Goal: Task Accomplishment & Management: Manage account settings

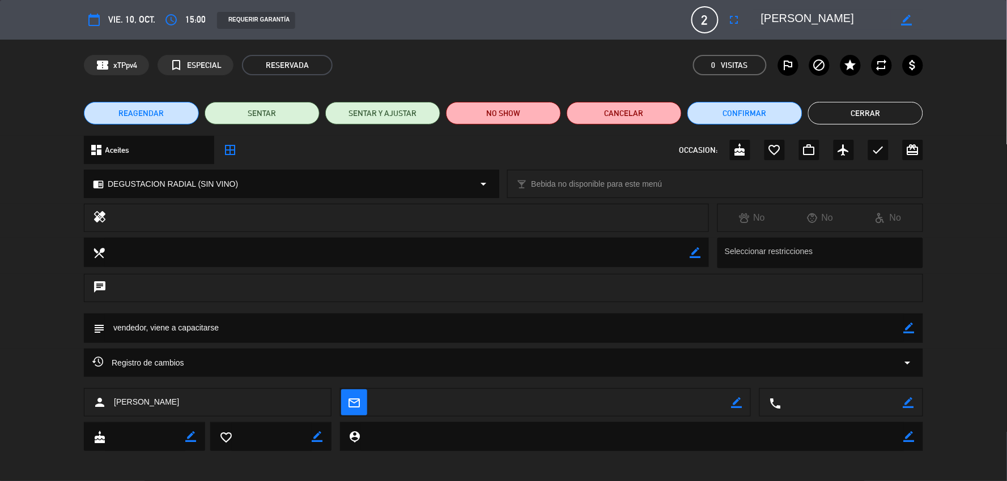
click at [19, 123] on div "REAGENDAR SENTAR SENTAR Y AJUSTAR NO SHOW Cancelar Confirmar Cerrar" at bounding box center [503, 113] width 1007 height 45
click at [819, 106] on button "Cerrar" at bounding box center [865, 113] width 115 height 23
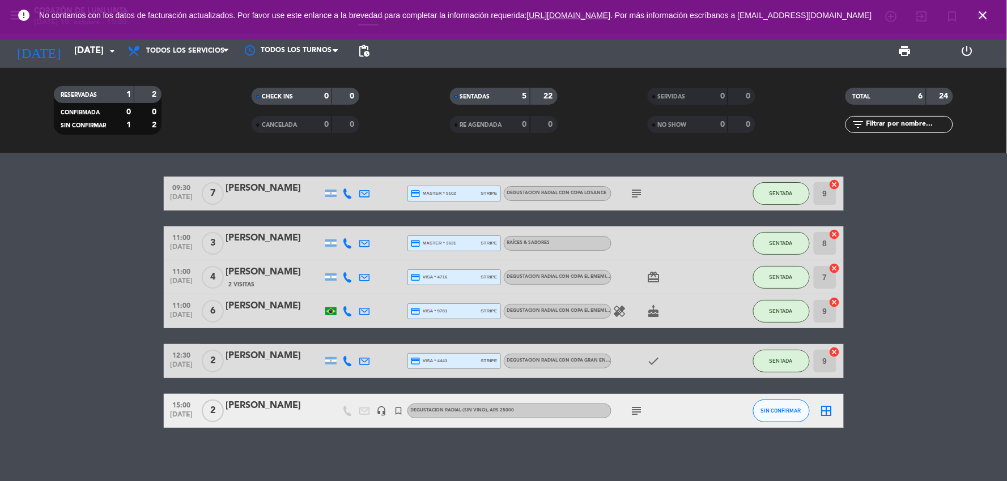
click at [253, 404] on div "[PERSON_NAME]" at bounding box center [274, 406] width 96 height 15
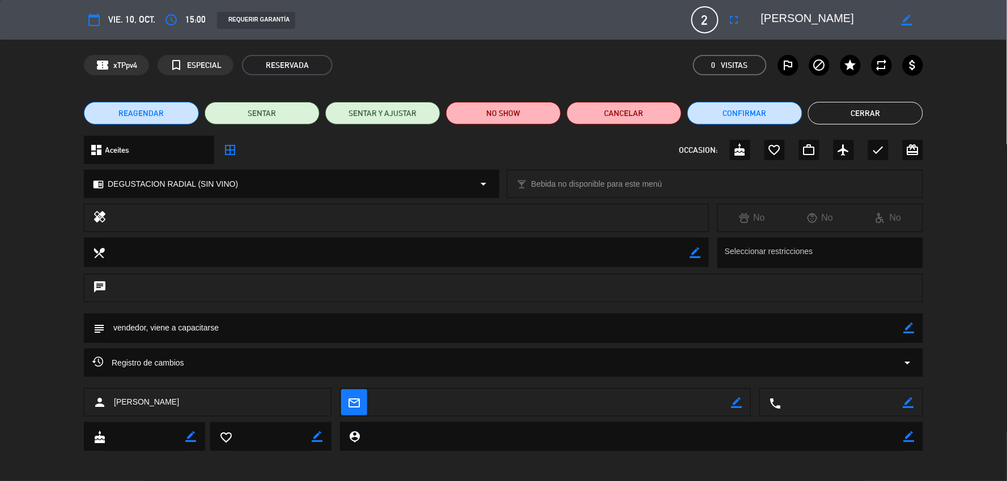
click at [828, 109] on button "Cerrar" at bounding box center [865, 113] width 115 height 23
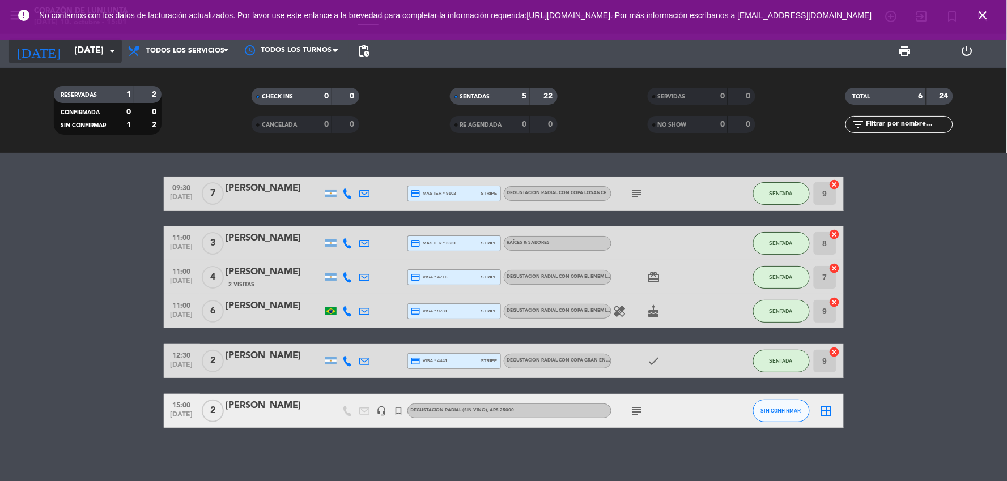
click at [100, 56] on input "[DATE]" at bounding box center [129, 51] width 120 height 22
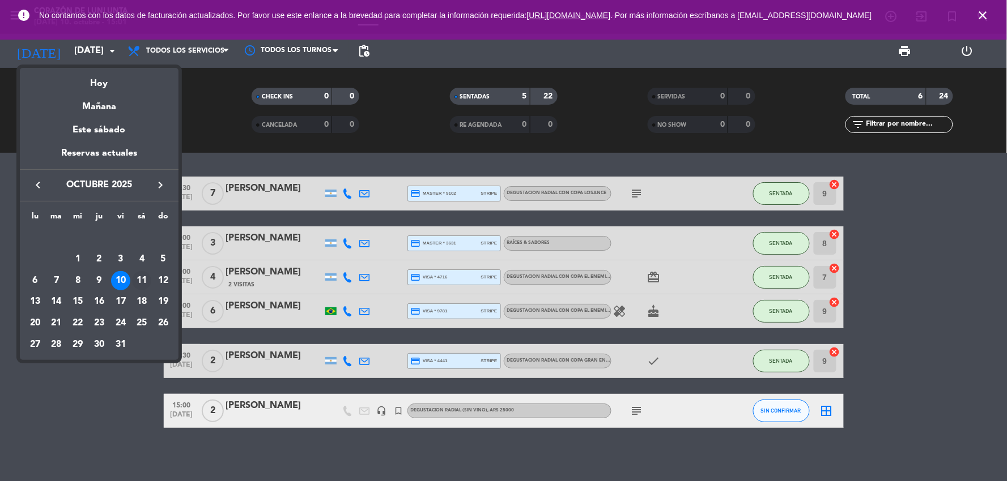
click at [134, 274] on div "11" at bounding box center [141, 280] width 19 height 19
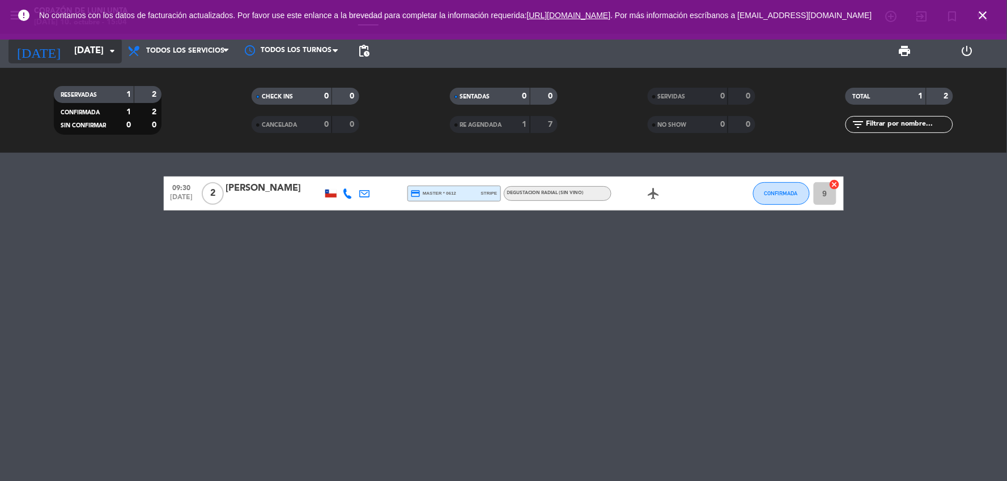
click at [75, 46] on input "[DATE]" at bounding box center [129, 51] width 120 height 22
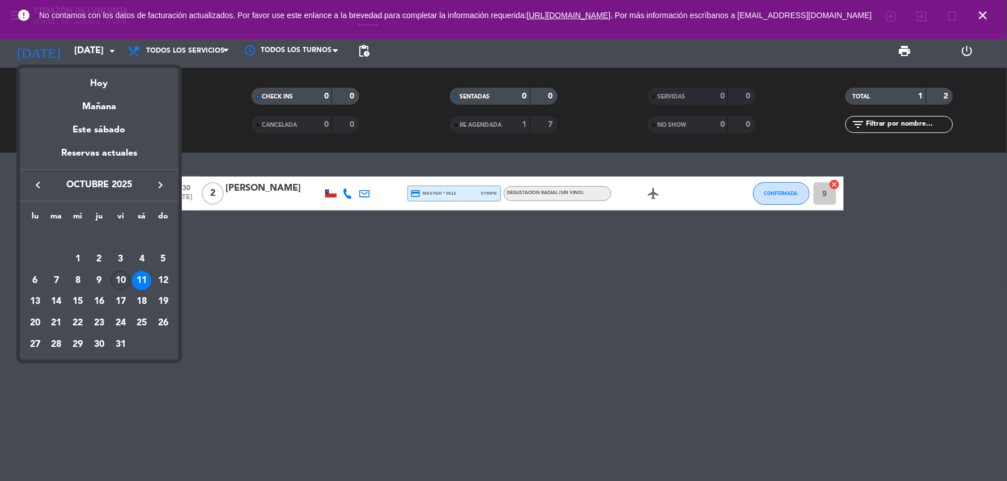
click at [117, 282] on div "10" at bounding box center [120, 280] width 19 height 19
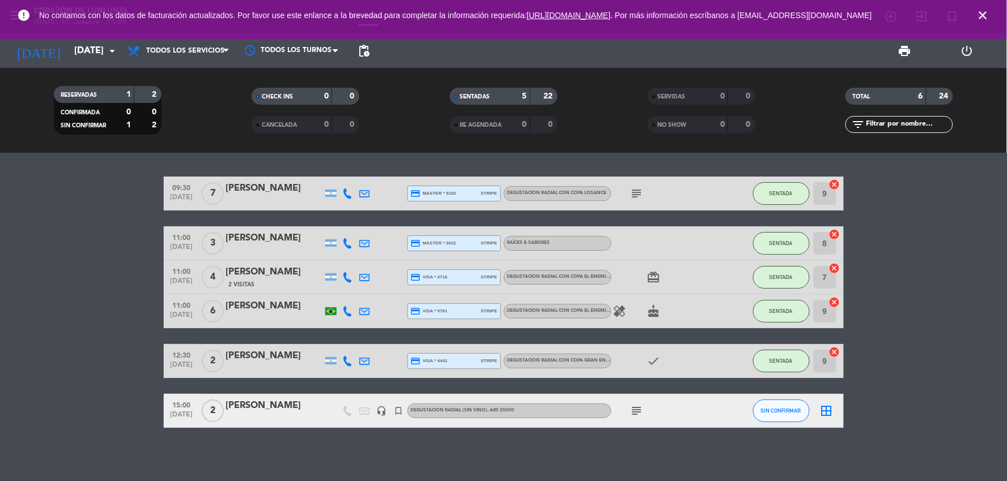
click at [252, 406] on div "[PERSON_NAME]" at bounding box center [274, 406] width 96 height 15
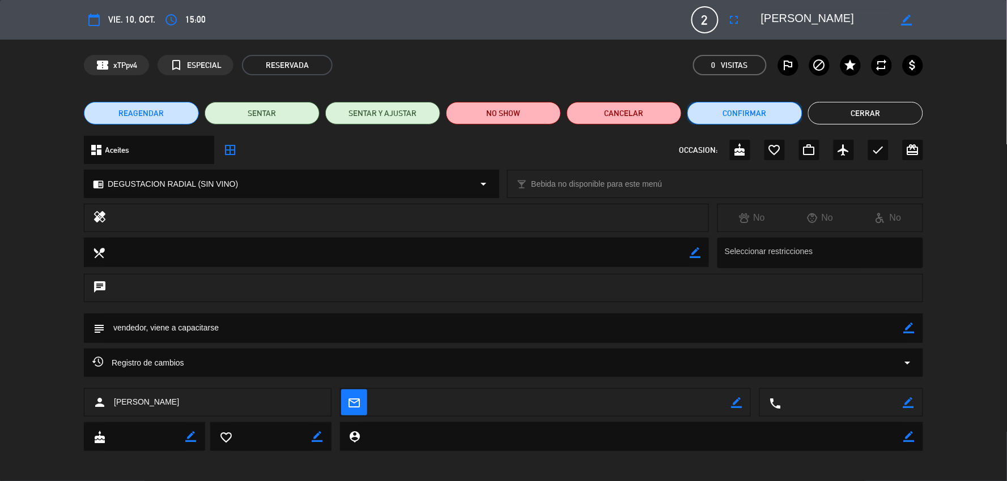
click at [757, 105] on button "Confirmar" at bounding box center [744, 113] width 115 height 23
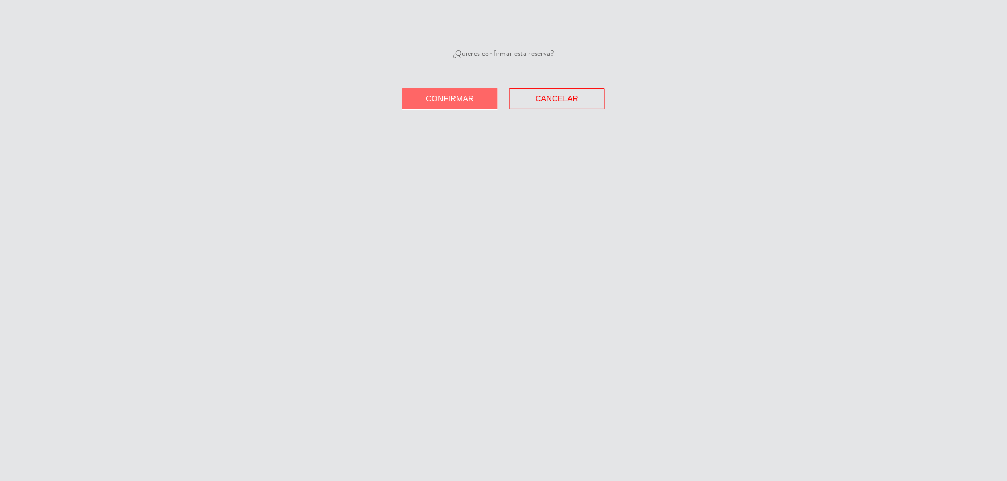
click at [460, 88] on button "Confirmar" at bounding box center [449, 98] width 95 height 21
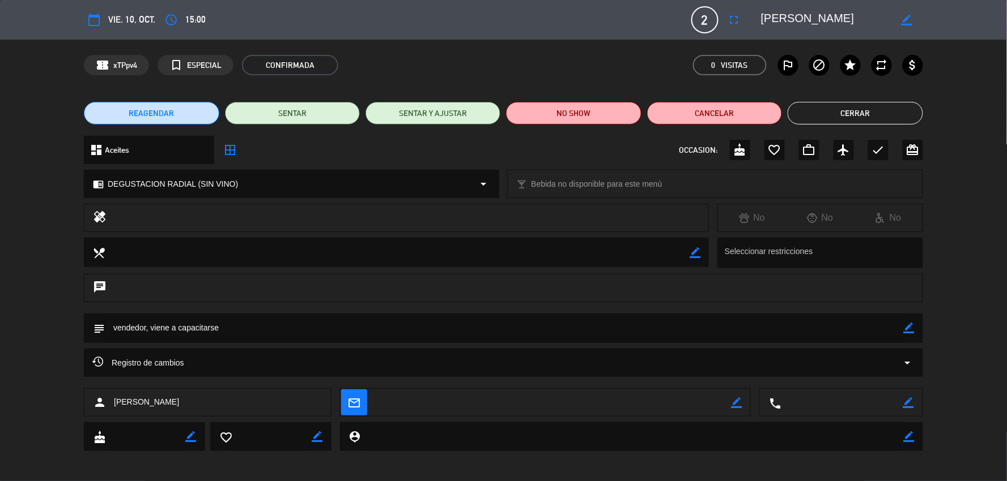
click at [149, 15] on span "vie. 10, oct." at bounding box center [131, 19] width 47 height 15
click at [829, 111] on button "Cerrar" at bounding box center [854, 113] width 135 height 23
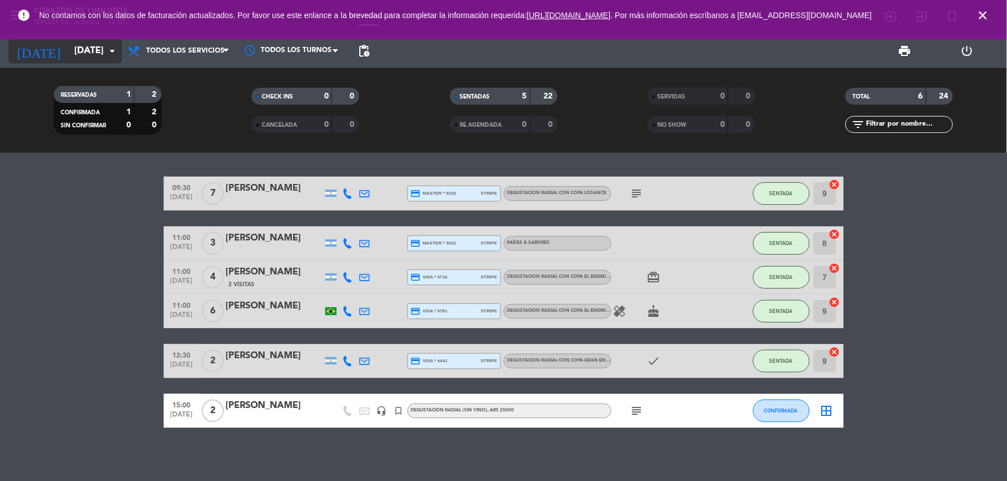
click at [95, 50] on input "[DATE]" at bounding box center [129, 51] width 120 height 22
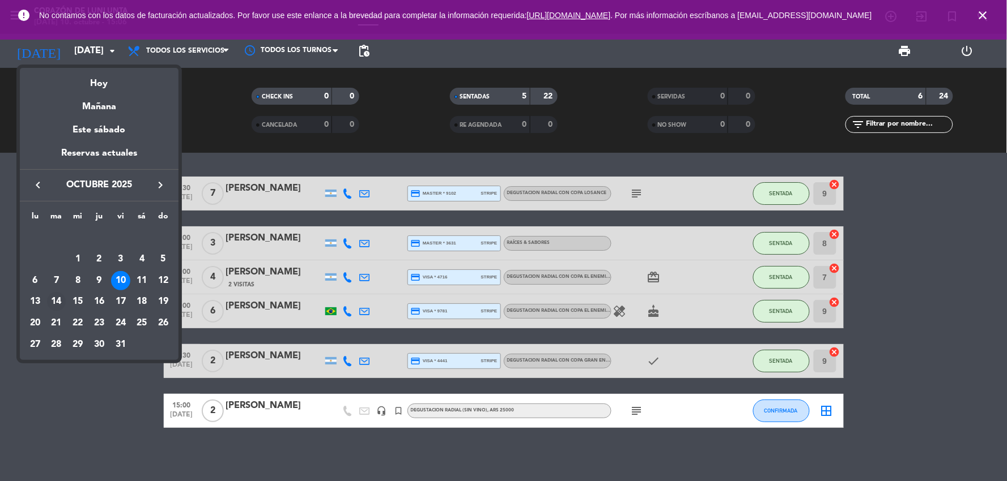
click at [53, 302] on div "14" at bounding box center [56, 301] width 19 height 19
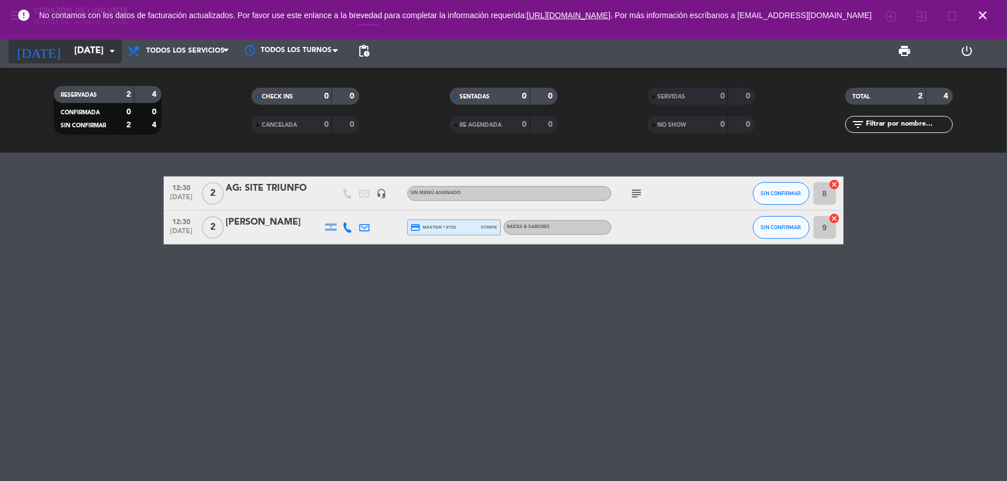
click at [112, 53] on icon "arrow_drop_down" at bounding box center [112, 51] width 14 height 14
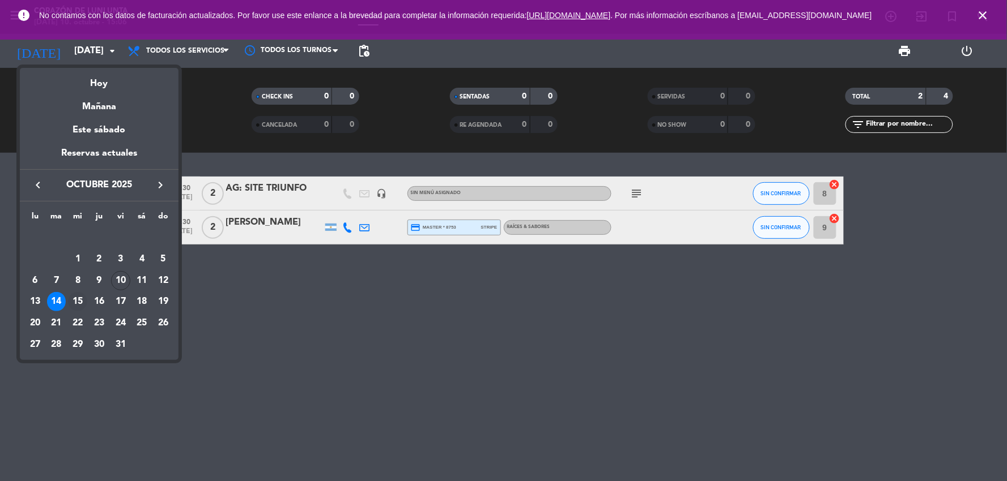
click at [78, 302] on div "15" at bounding box center [77, 301] width 19 height 19
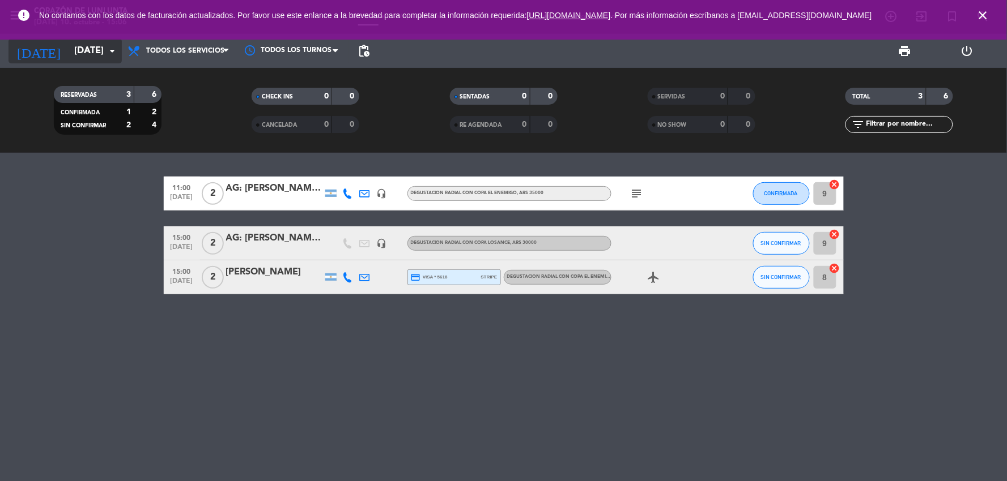
click at [112, 55] on icon "arrow_drop_down" at bounding box center [112, 51] width 14 height 14
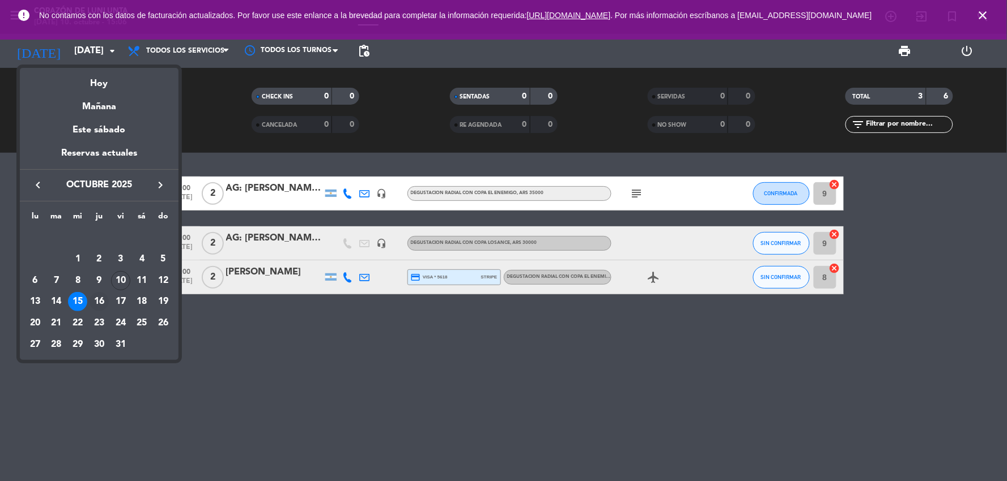
click at [99, 304] on div "16" at bounding box center [99, 301] width 19 height 19
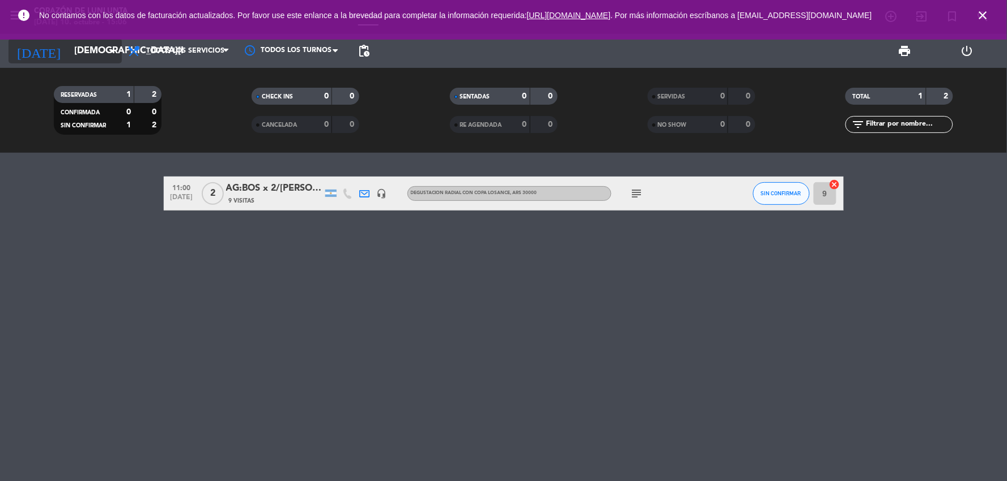
click at [92, 57] on input "[DEMOGRAPHIC_DATA][DATE]" at bounding box center [129, 51] width 120 height 22
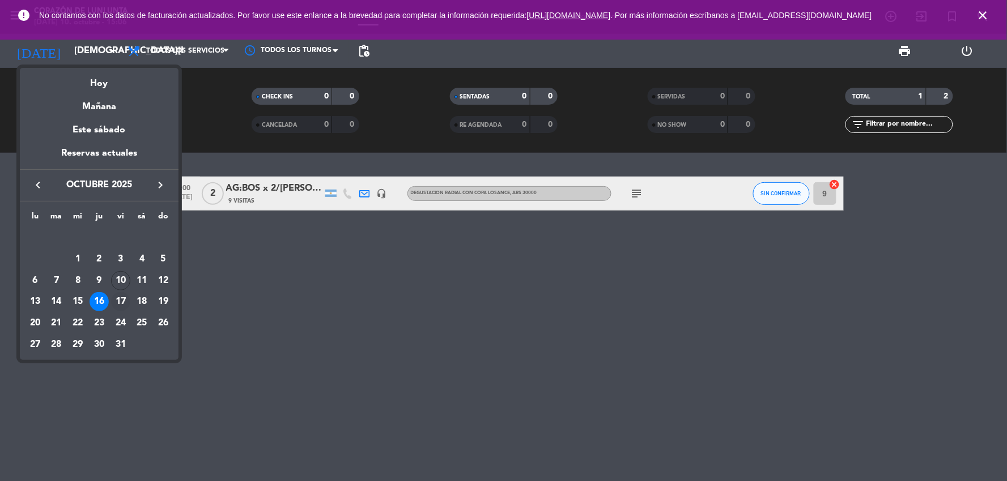
click at [121, 297] on div "17" at bounding box center [120, 301] width 19 height 19
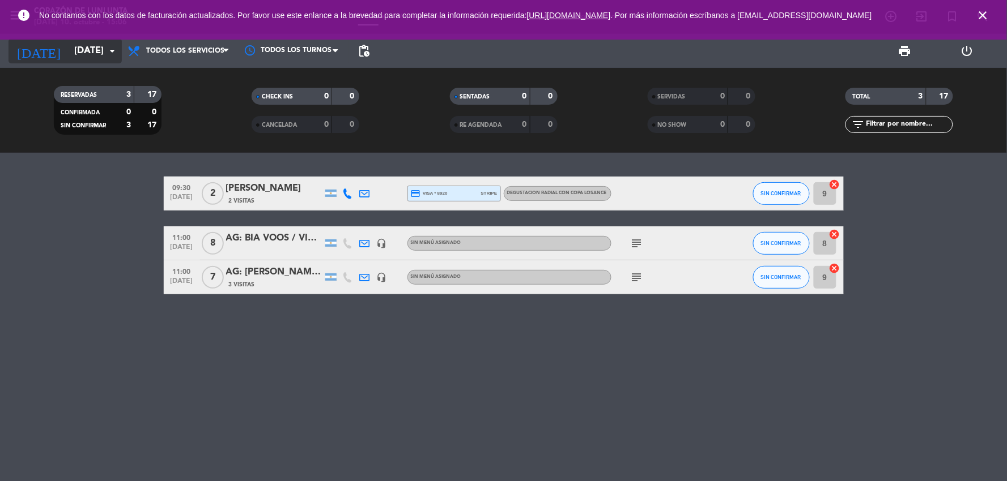
click at [100, 57] on input "[DATE]" at bounding box center [129, 51] width 120 height 22
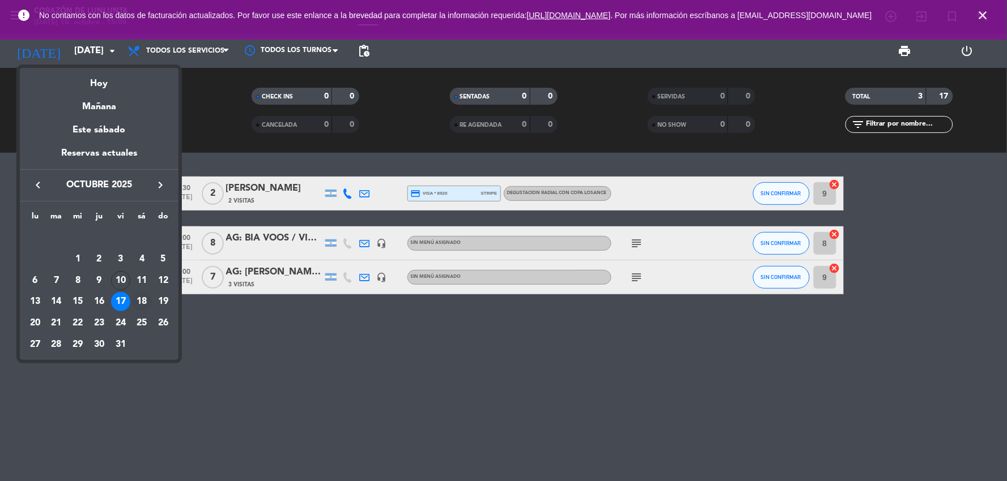
click at [138, 302] on div "18" at bounding box center [141, 301] width 19 height 19
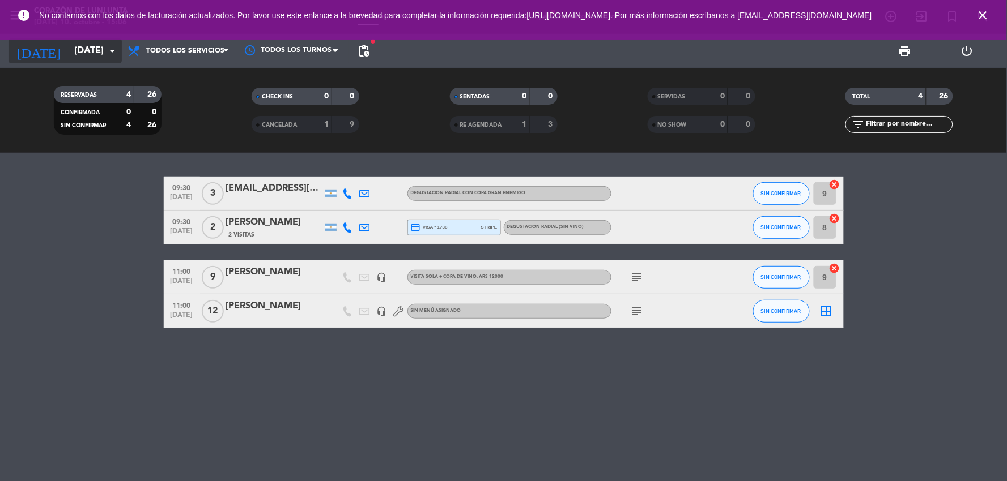
click at [100, 52] on input "[DATE]" at bounding box center [129, 51] width 120 height 22
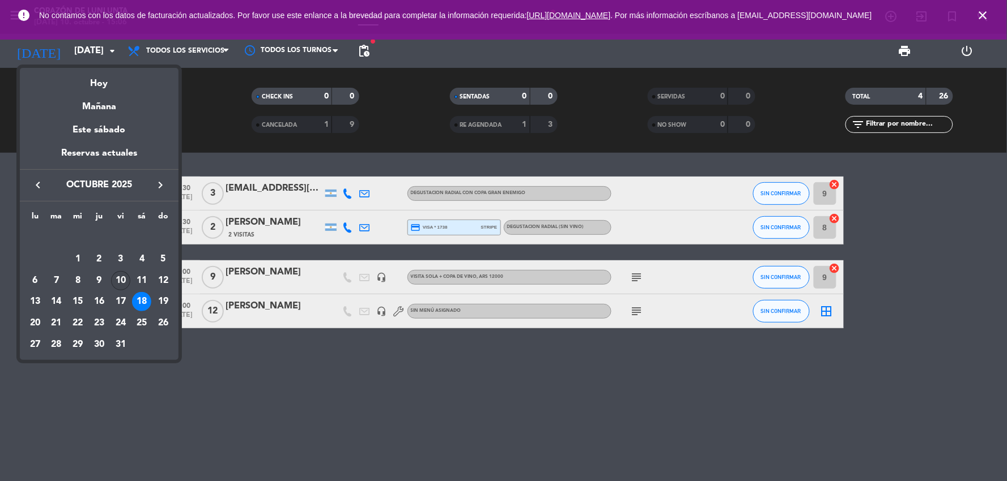
click at [117, 282] on div "10" at bounding box center [120, 280] width 19 height 19
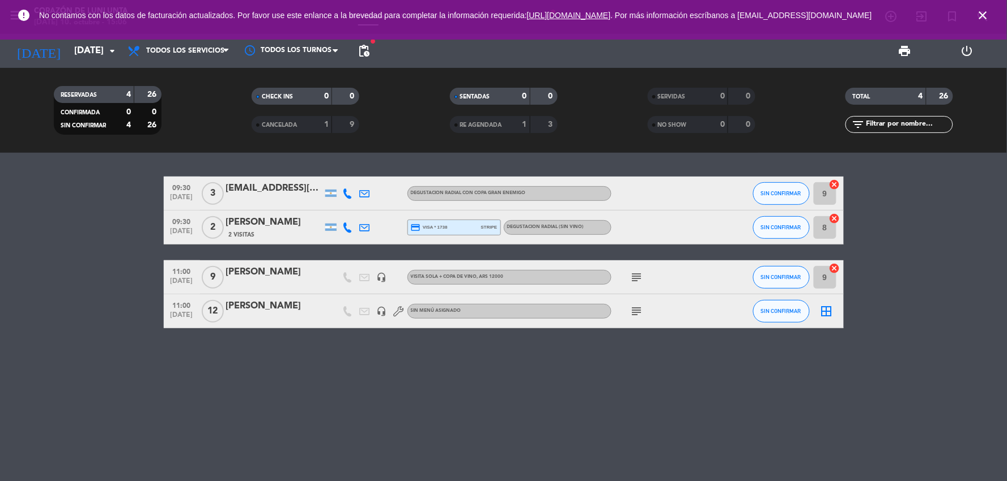
type input "[DATE]"
